Goal: Find specific page/section: Find specific page/section

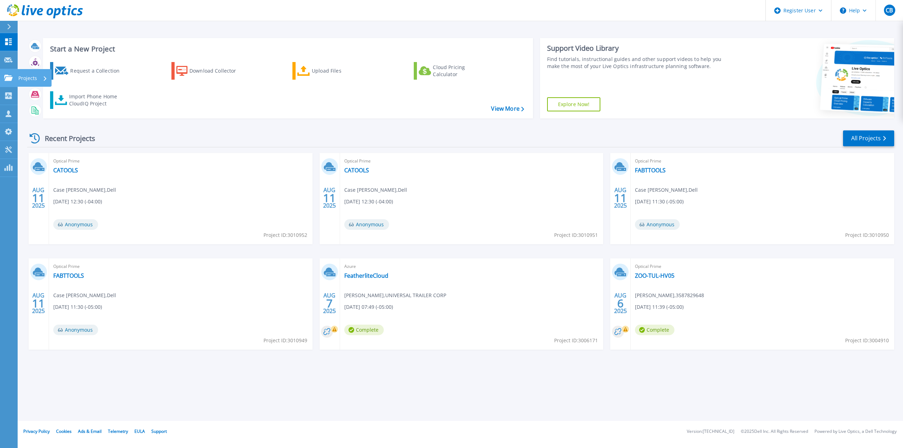
click at [8, 78] on icon at bounding box center [8, 78] width 8 height 6
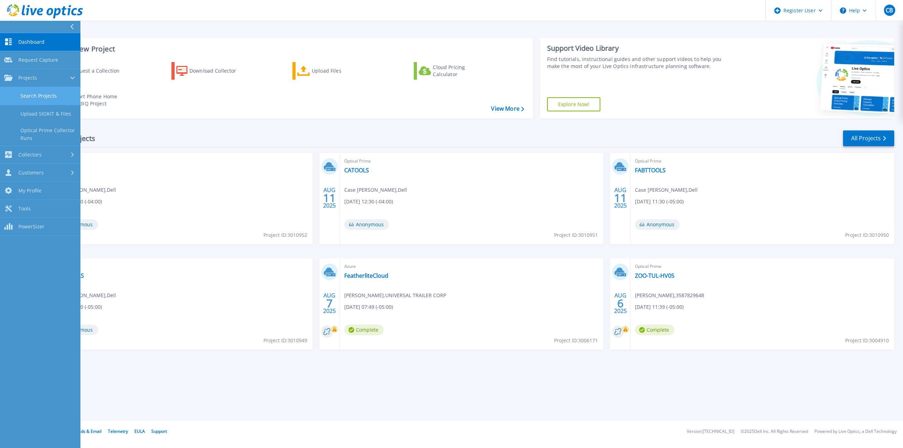
click at [49, 100] on link "Search Projects" at bounding box center [40, 96] width 80 height 18
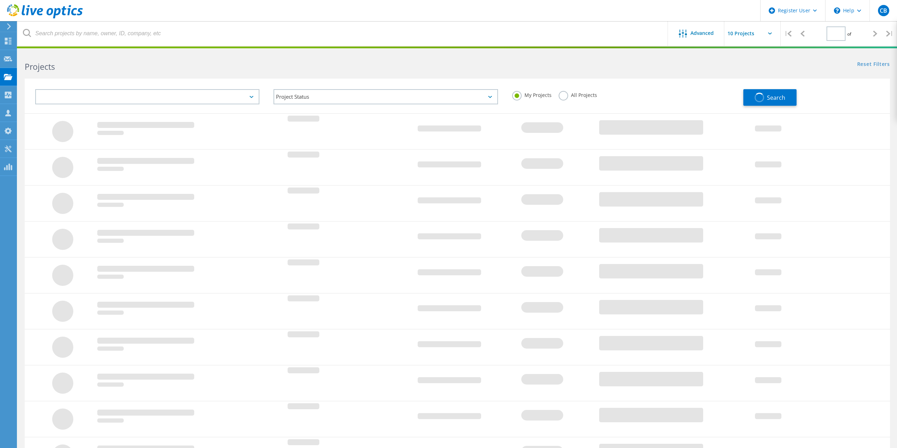
type input "1"
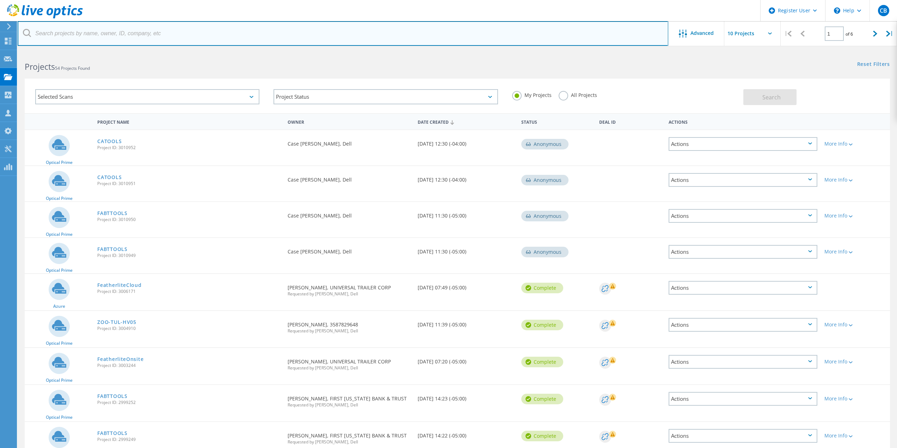
click at [124, 35] on input "text" at bounding box center [343, 33] width 651 height 25
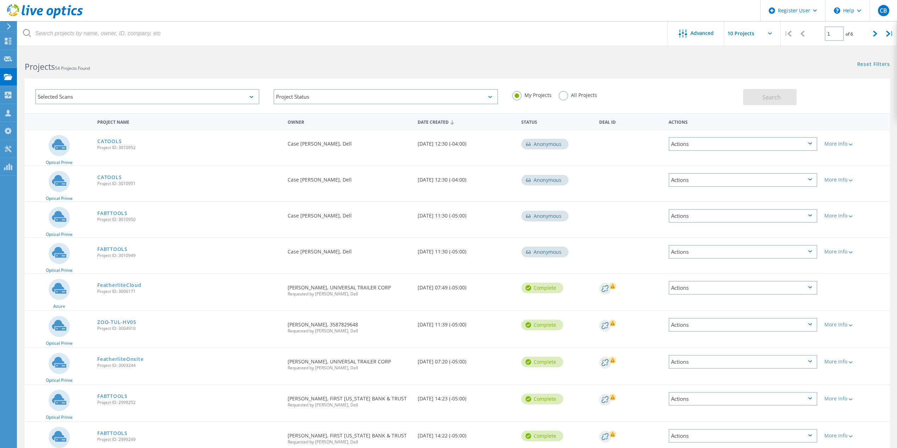
drag, startPoint x: 561, startPoint y: 94, endPoint x: 525, endPoint y: 37, distance: 66.8
click at [561, 93] on label "All Projects" at bounding box center [578, 94] width 38 height 7
click at [0, 0] on input "All Projects" at bounding box center [0, 0] width 0 height 0
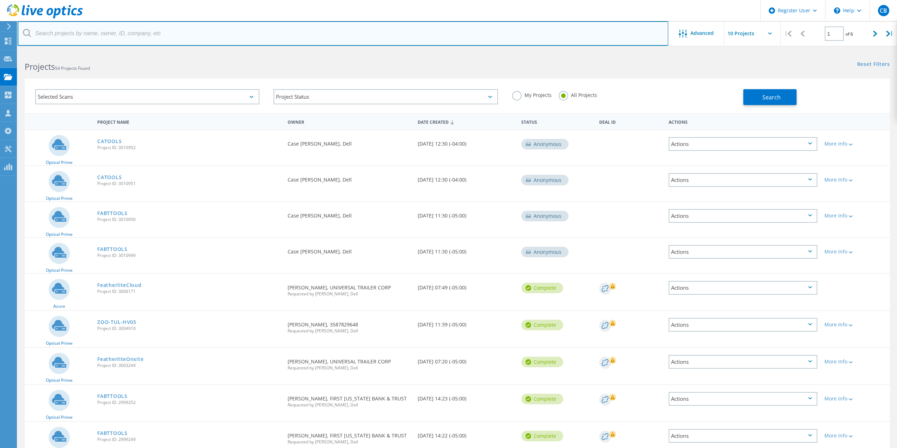
click at [525, 36] on input "text" at bounding box center [343, 33] width 651 height 25
type input "universal trailer"
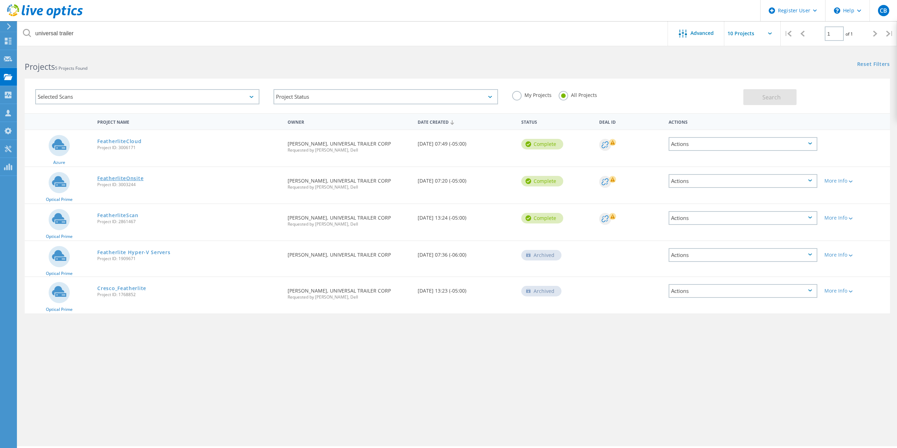
click at [131, 181] on link "FeatherliteOnsite" at bounding box center [120, 178] width 46 height 5
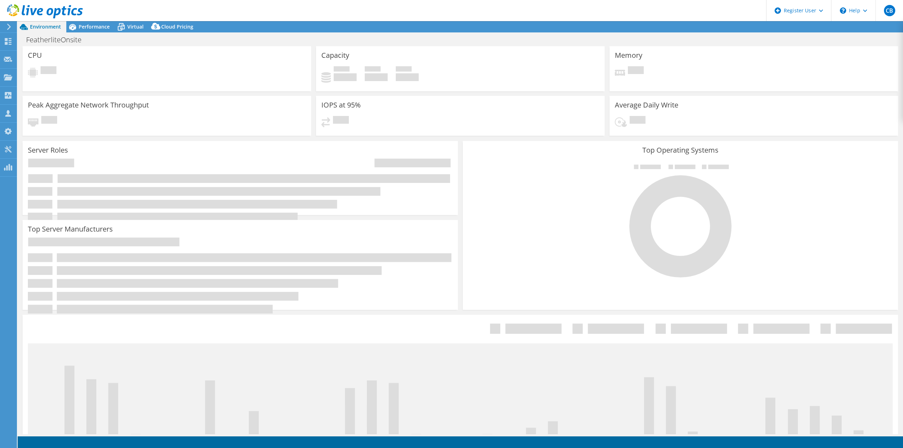
select select "USD"
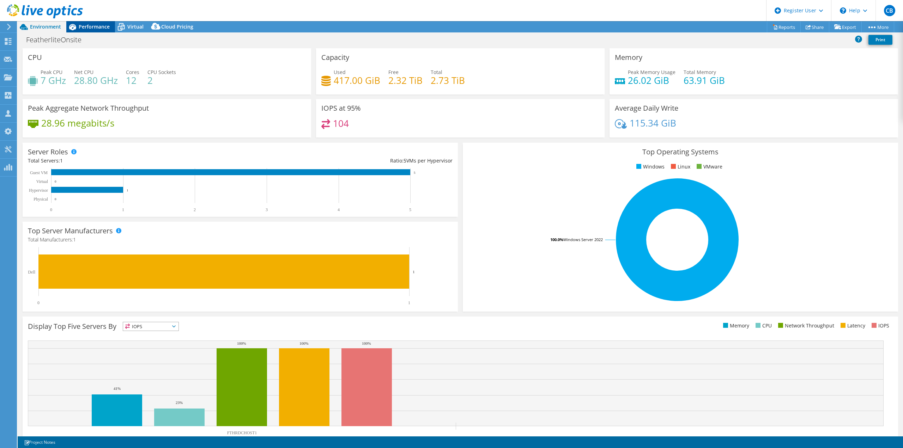
click at [108, 28] on span "Performance" at bounding box center [94, 26] width 31 height 7
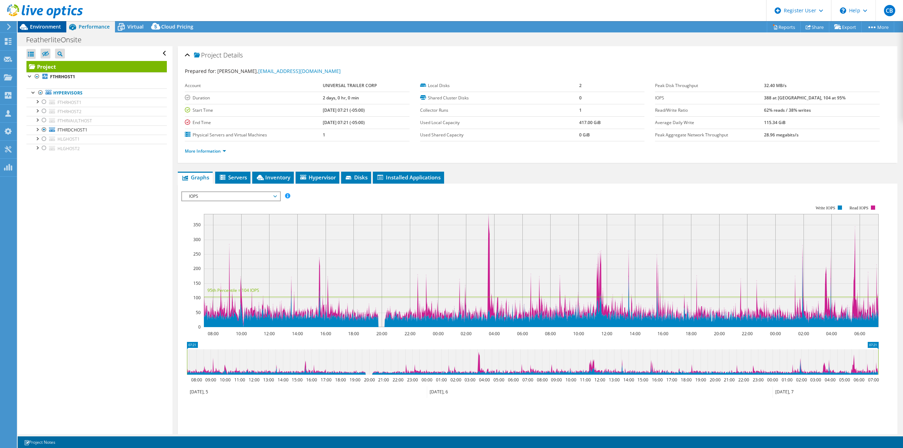
click at [41, 30] on div "Environment" at bounding box center [42, 26] width 49 height 11
